Goal: Task Accomplishment & Management: Use online tool/utility

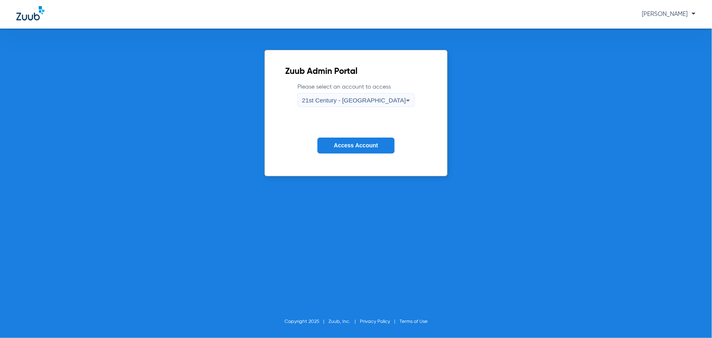
click at [358, 104] on div "21st Century - [GEOGRAPHIC_DATA]" at bounding box center [354, 100] width 104 height 14
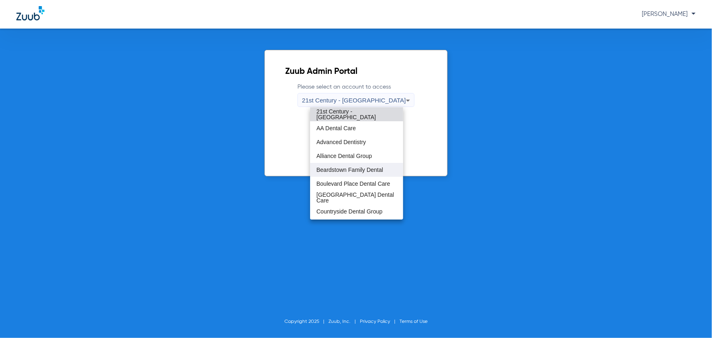
click at [331, 171] on span "Beardstown Family Dental" at bounding box center [350, 170] width 67 height 6
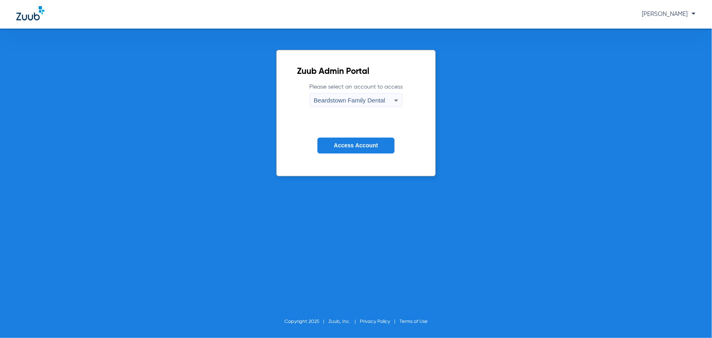
click at [338, 151] on button "Access Account" at bounding box center [355, 145] width 77 height 16
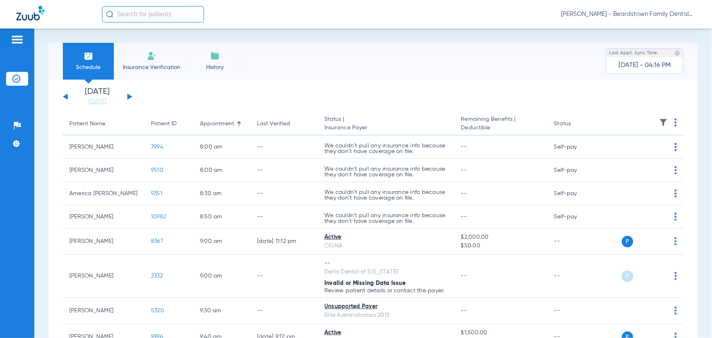
click at [147, 14] on input "text" at bounding box center [153, 14] width 102 height 16
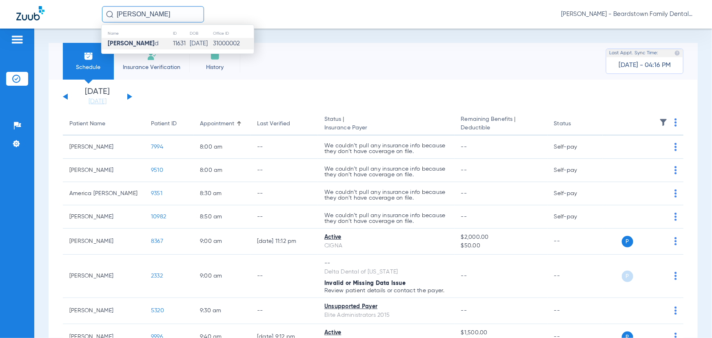
type input "[PERSON_NAME]"
click at [147, 44] on td "[PERSON_NAME] d" at bounding box center [137, 43] width 71 height 11
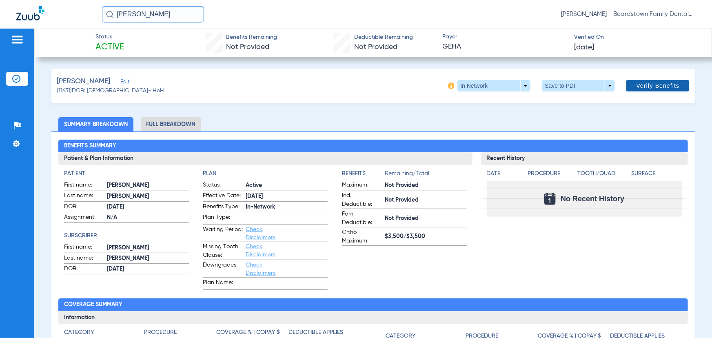
click at [636, 86] on span "Verify Benefits" at bounding box center [657, 85] width 43 height 7
